Goal: Task Accomplishment & Management: Manage account settings

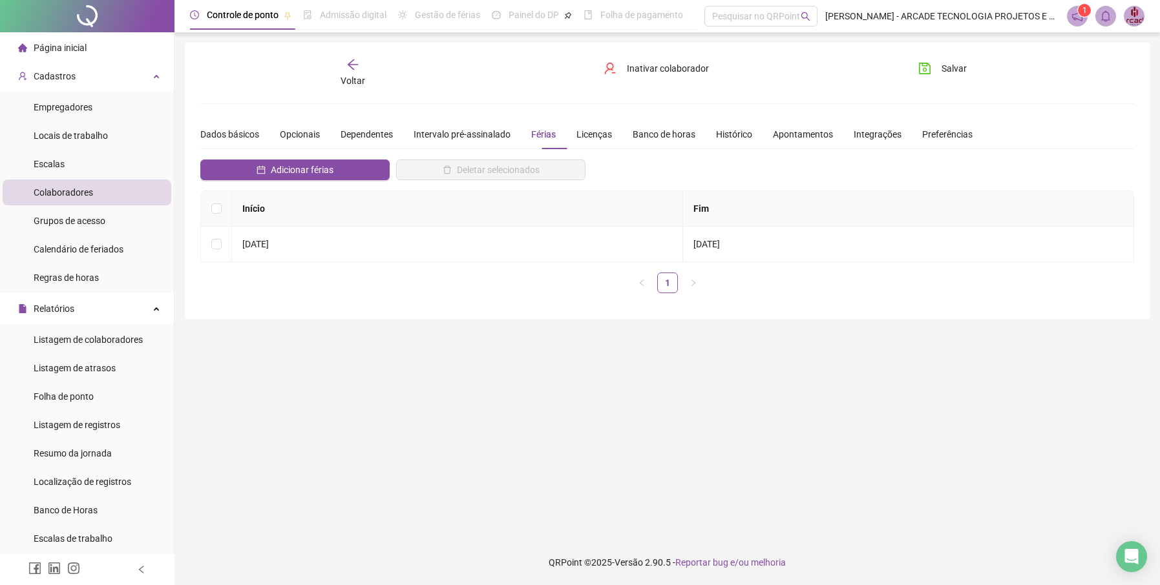
click at [76, 48] on span "Página inicial" at bounding box center [60, 48] width 53 height 10
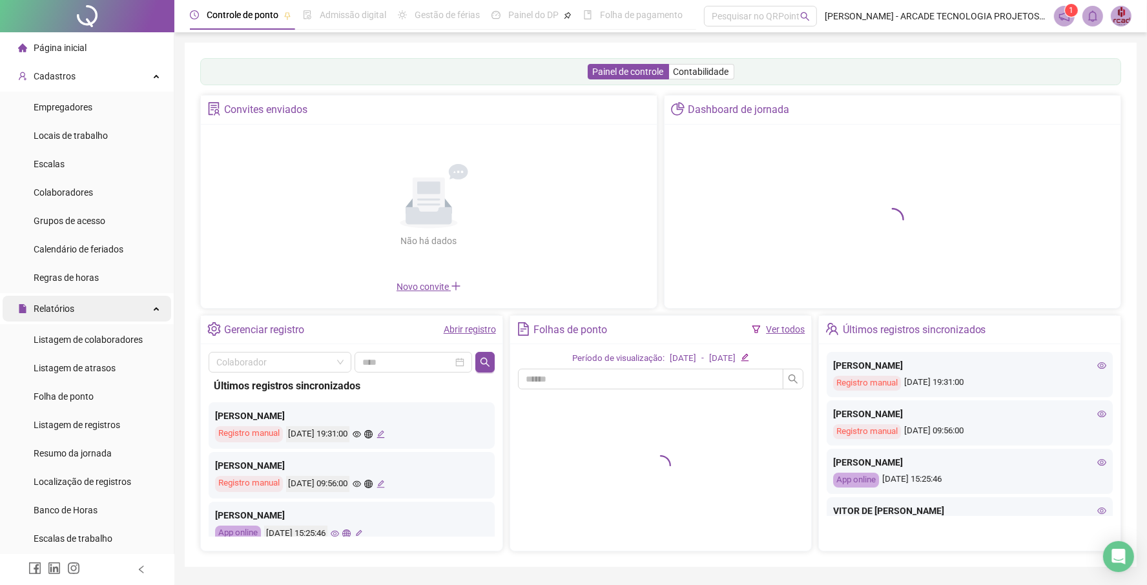
click at [143, 311] on div "Relatórios" at bounding box center [87, 309] width 169 height 26
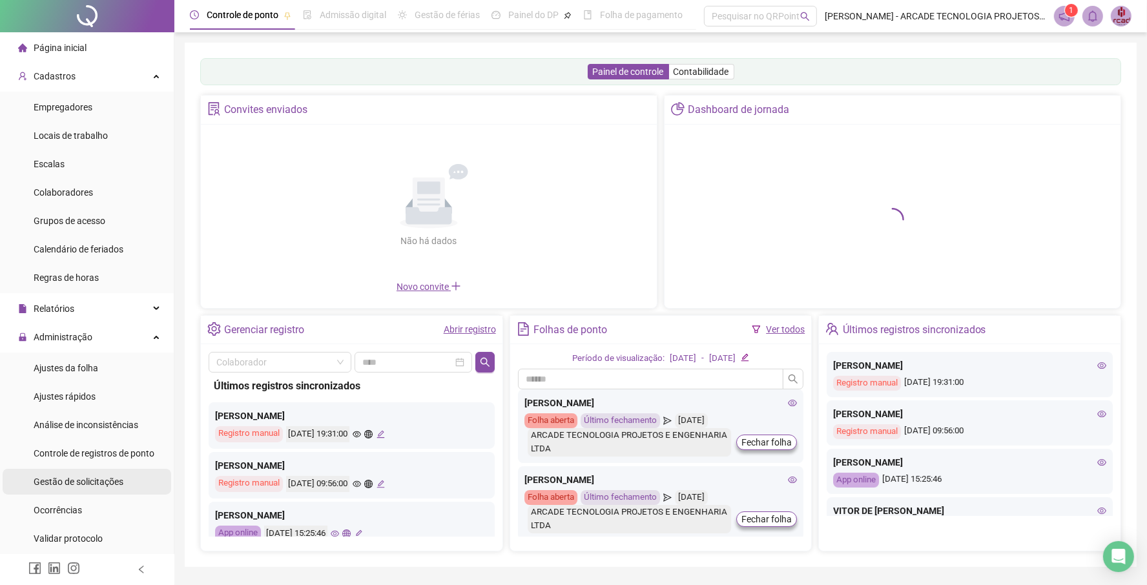
click at [102, 484] on span "Gestão de solicitações" at bounding box center [79, 482] width 90 height 10
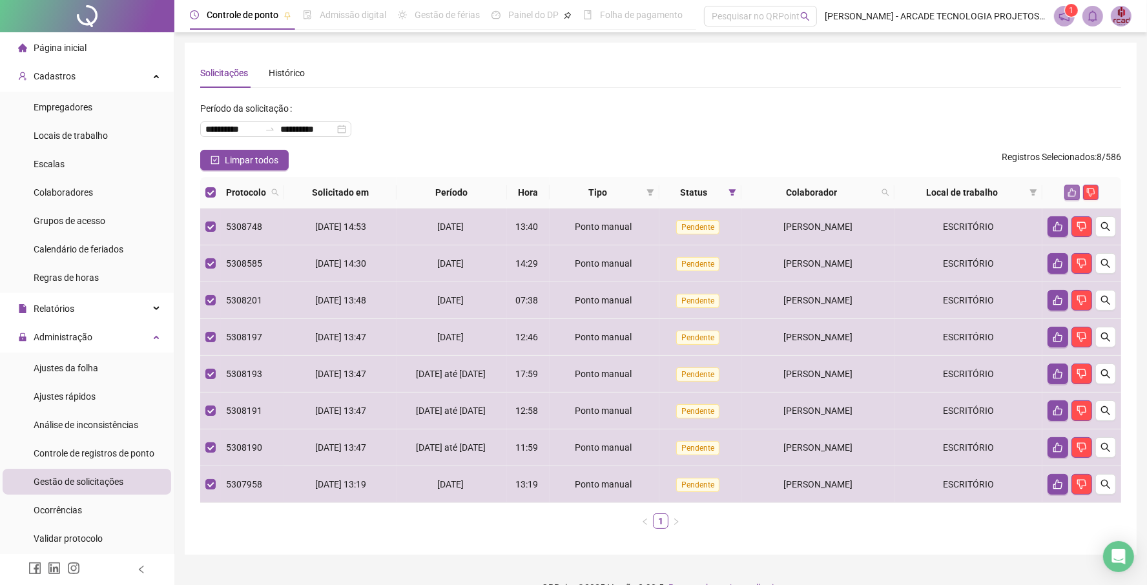
click at [1071, 191] on icon "like" at bounding box center [1073, 193] width 8 height 8
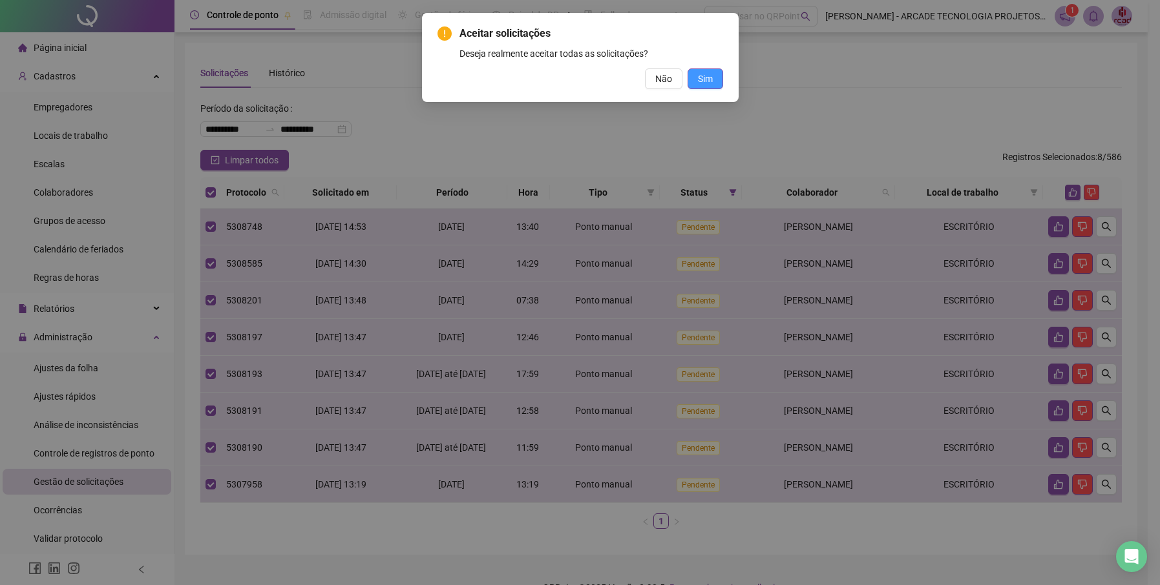
click at [707, 74] on span "Sim" at bounding box center [705, 79] width 15 height 14
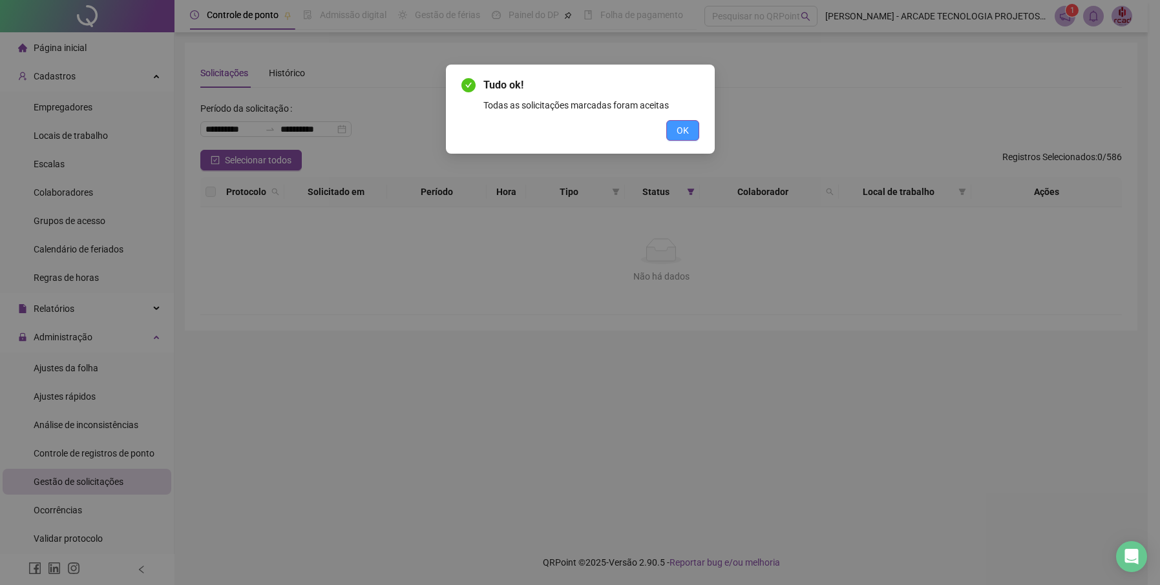
click at [689, 129] on button "OK" at bounding box center [682, 130] width 33 height 21
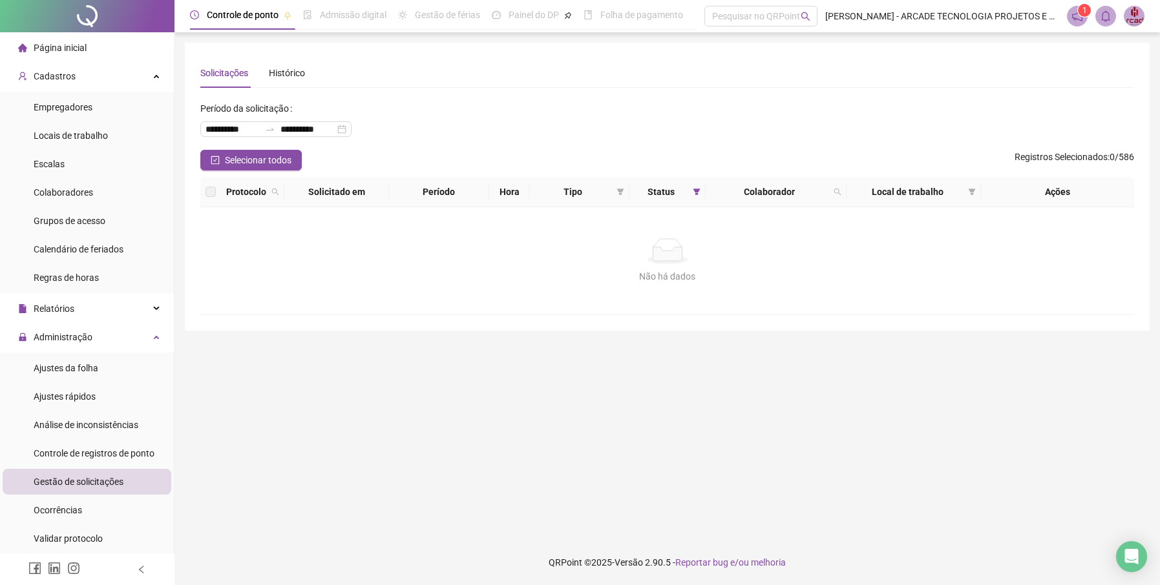
click at [66, 43] on span "Página inicial" at bounding box center [60, 48] width 53 height 10
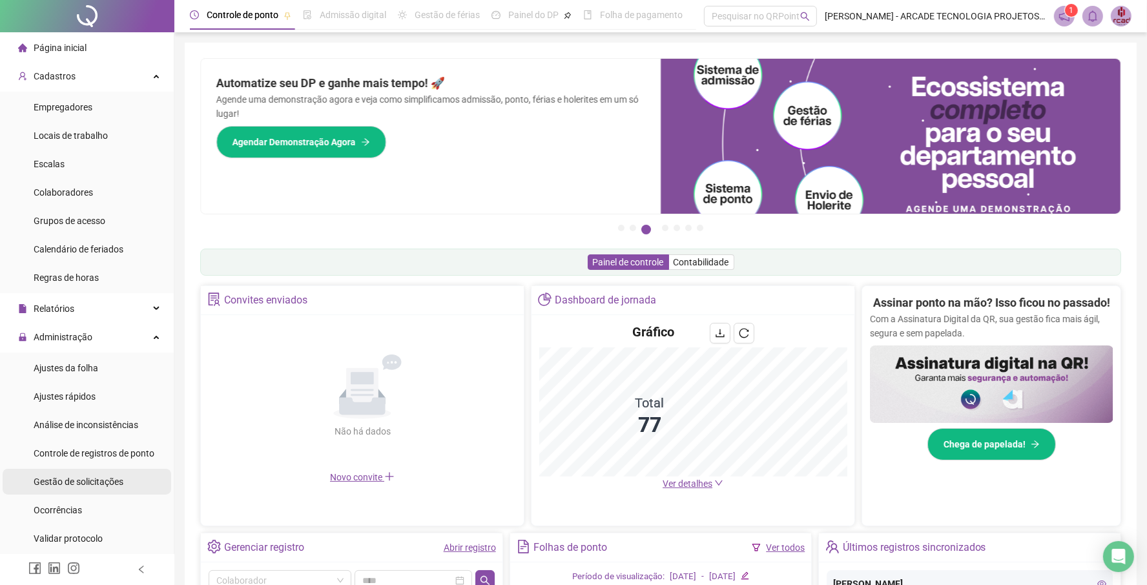
click at [99, 483] on span "Gestão de solicitações" at bounding box center [79, 482] width 90 height 10
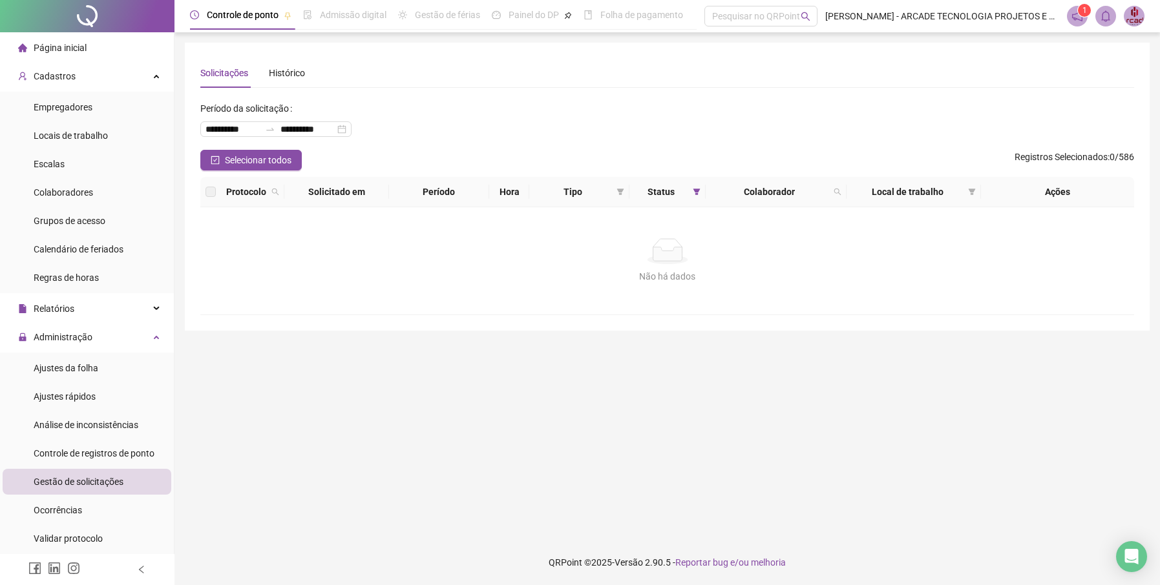
click at [82, 50] on span "Página inicial" at bounding box center [60, 48] width 53 height 10
